Goal: Information Seeking & Learning: Learn about a topic

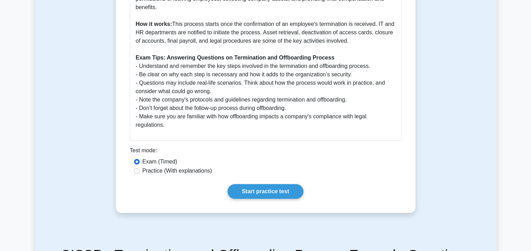
scroll to position [294, 0]
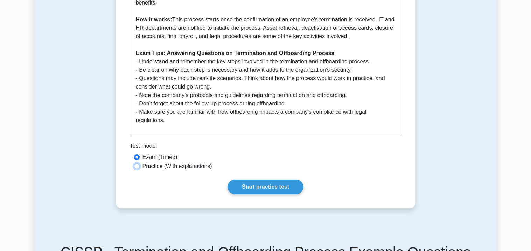
click at [138, 169] on input "Practice (With explanations)" at bounding box center [137, 167] width 6 height 6
radio input "true"
click at [240, 194] on link "Start practice test" at bounding box center [266, 187] width 76 height 15
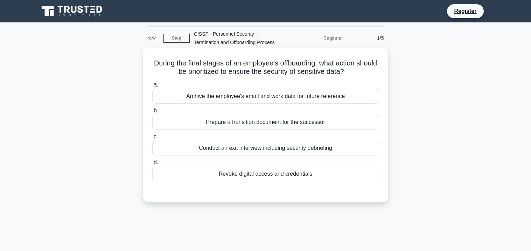
click at [256, 149] on div "Conduct an exit interview including security debriefing" at bounding box center [265, 148] width 227 height 15
click at [152, 139] on input "c. Conduct an exit interview including security debriefing" at bounding box center [152, 136] width 0 height 5
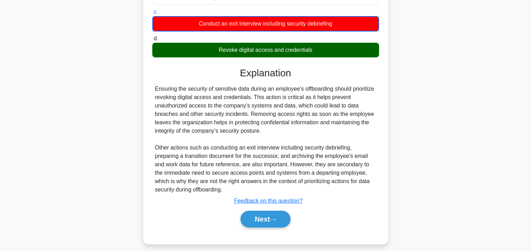
scroll to position [130, 0]
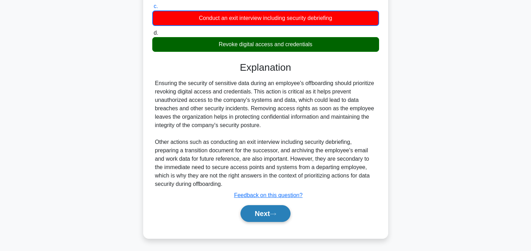
click at [272, 217] on button "Next" at bounding box center [266, 213] width 50 height 17
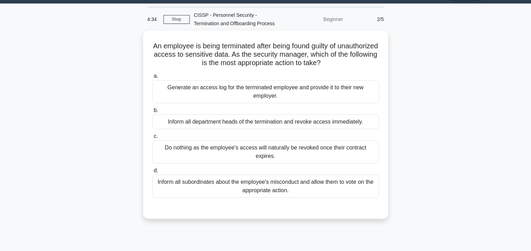
scroll to position [14, 0]
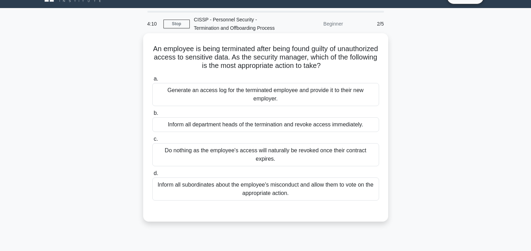
click at [286, 129] on div "Inform all department heads of the termination and revoke access immediately." at bounding box center [265, 124] width 227 height 15
click at [152, 116] on input "b. Inform all department heads of the termination and revoke access immediately." at bounding box center [152, 113] width 0 height 5
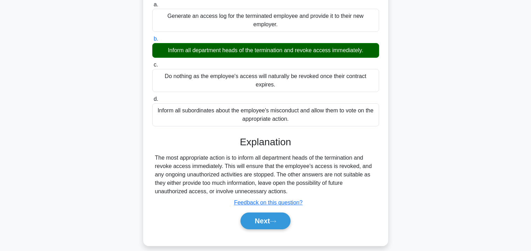
scroll to position [127, 0]
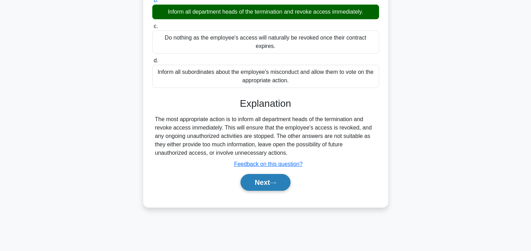
click at [277, 186] on button "Next" at bounding box center [266, 182] width 50 height 17
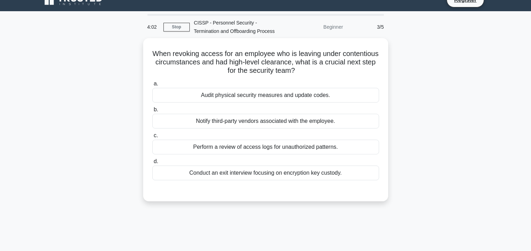
scroll to position [0, 0]
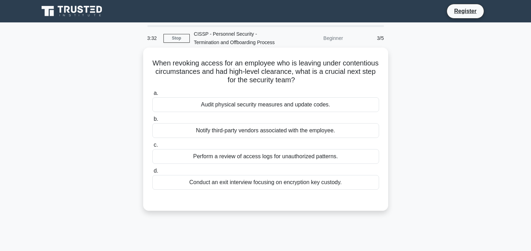
click at [344, 108] on div "Audit physical security measures and update codes." at bounding box center [265, 104] width 227 height 15
click at [152, 96] on input "a. Audit physical security measures and update codes." at bounding box center [152, 93] width 0 height 5
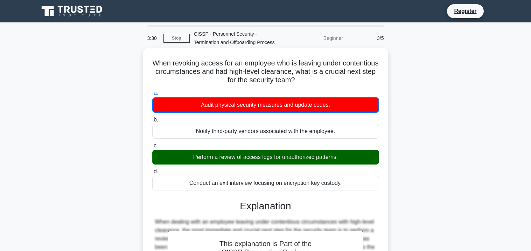
click at [334, 158] on div "Perform a review of access logs for unauthorized patterns." at bounding box center [265, 157] width 227 height 15
click at [152, 148] on input "c. Perform a review of access logs for unauthorized patterns." at bounding box center [152, 146] width 0 height 5
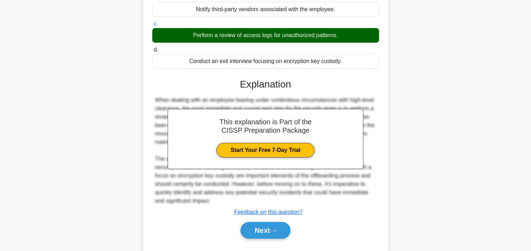
scroll to position [139, 0]
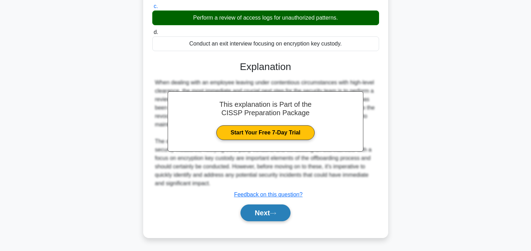
click at [284, 217] on button "Next" at bounding box center [266, 213] width 50 height 17
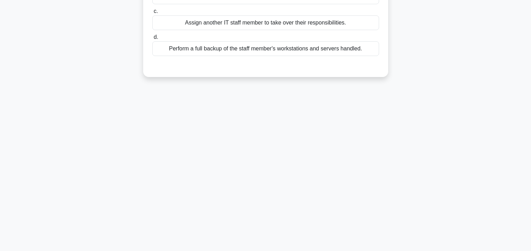
scroll to position [0, 0]
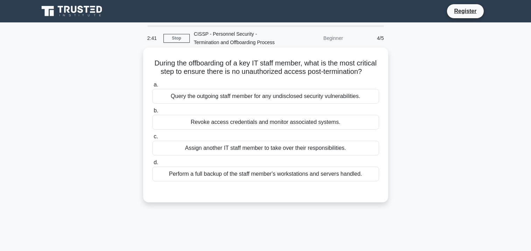
click at [308, 125] on div "Revoke access credentials and monitor associated systems." at bounding box center [265, 122] width 227 height 15
click at [152, 113] on input "b. Revoke access credentials and monitor associated systems." at bounding box center [152, 111] width 0 height 5
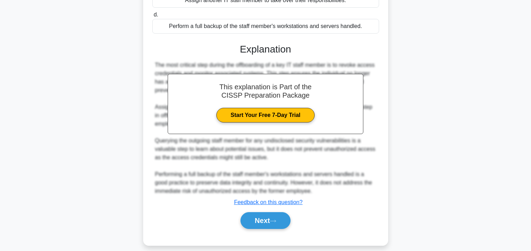
scroll to position [155, 0]
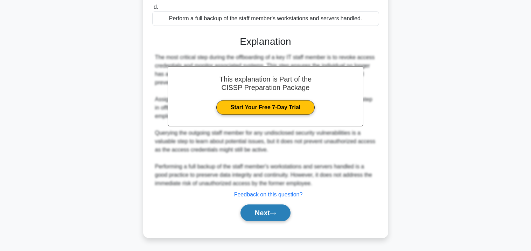
click at [278, 218] on button "Next" at bounding box center [266, 213] width 50 height 17
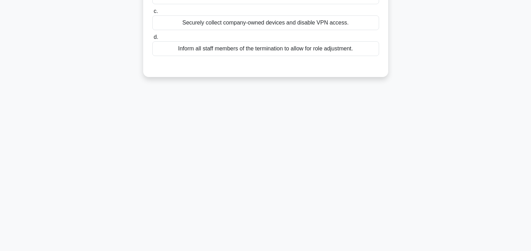
scroll to position [0, 0]
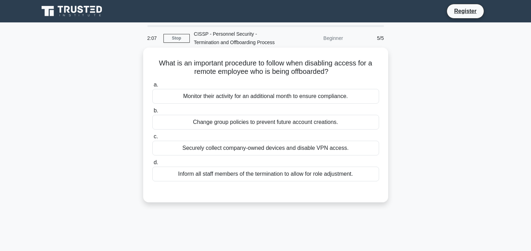
click at [312, 181] on div "Inform all staff members of the termination to allow for role adjustment." at bounding box center [265, 174] width 227 height 15
click at [152, 165] on input "d. Inform all staff members of the termination to allow for role adjustment." at bounding box center [152, 162] width 0 height 5
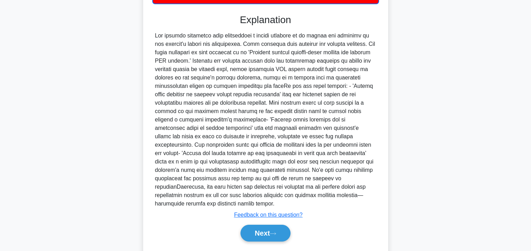
scroll to position [198, 0]
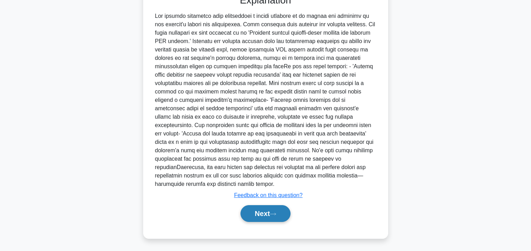
click at [267, 217] on button "Next" at bounding box center [266, 213] width 50 height 17
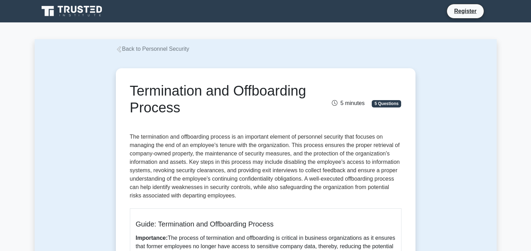
click at [380, 103] on span "5 Questions" at bounding box center [386, 103] width 29 height 7
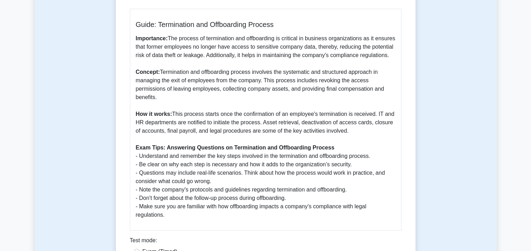
scroll to position [199, 0]
